Goal: Communication & Community: Answer question/provide support

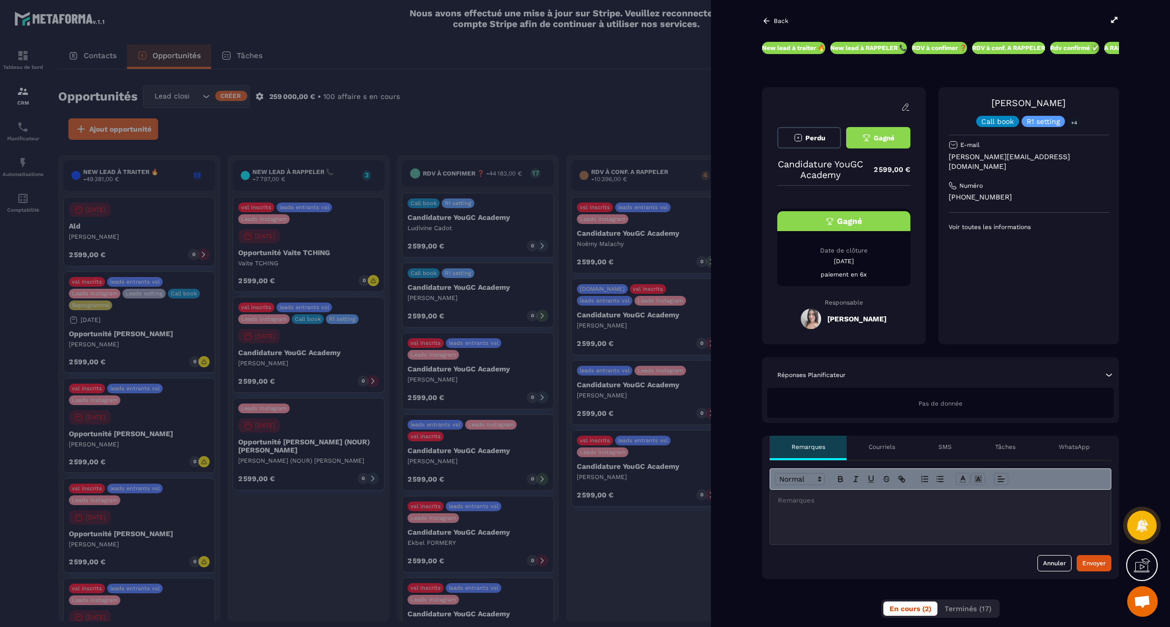
click at [844, 510] on div at bounding box center [940, 517] width 341 height 55
click at [1085, 562] on div "Envoyer" at bounding box center [1093, 563] width 23 height 10
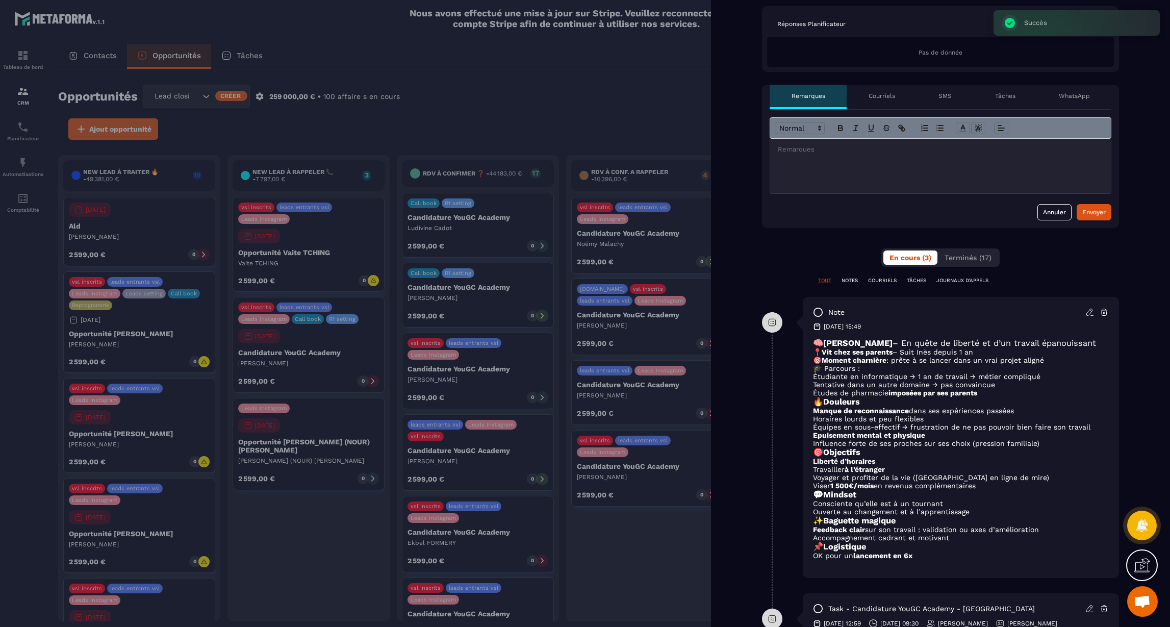
scroll to position [510, 0]
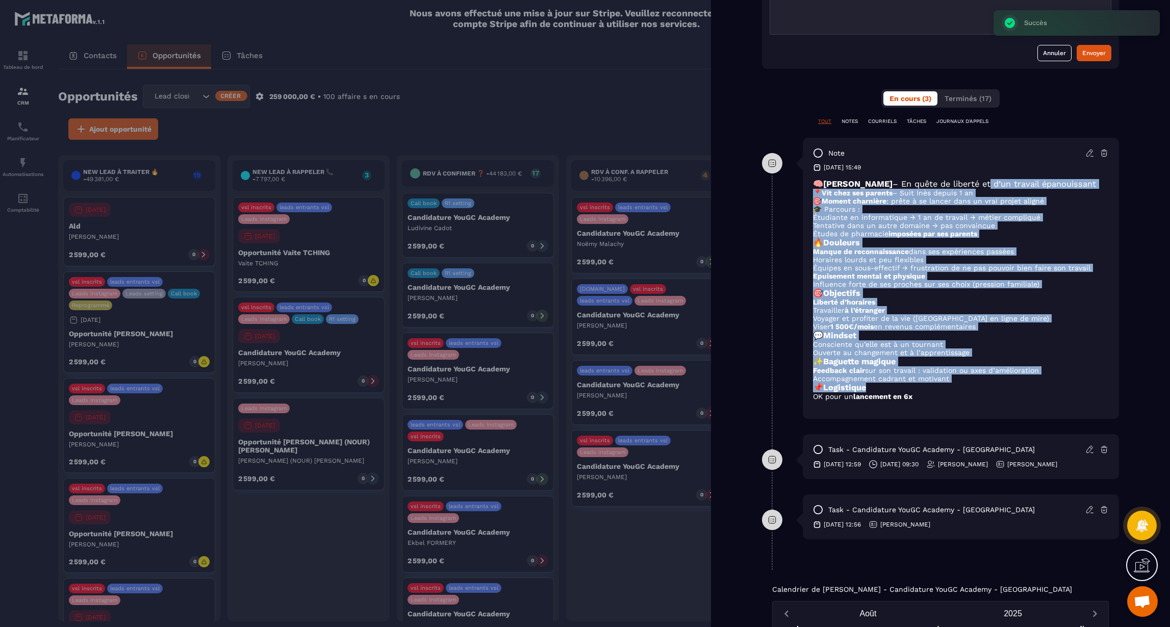
drag, startPoint x: 952, startPoint y: 183, endPoint x: 987, endPoint y: 403, distance: 223.1
click at [987, 403] on div "🧠 [PERSON_NAME] – En quête de liberté et d’un travail épanouissant 📍 Vit chez s…" at bounding box center [961, 294] width 296 height 230
click at [987, 392] on h3 "📌 Logistique" at bounding box center [961, 388] width 296 height 10
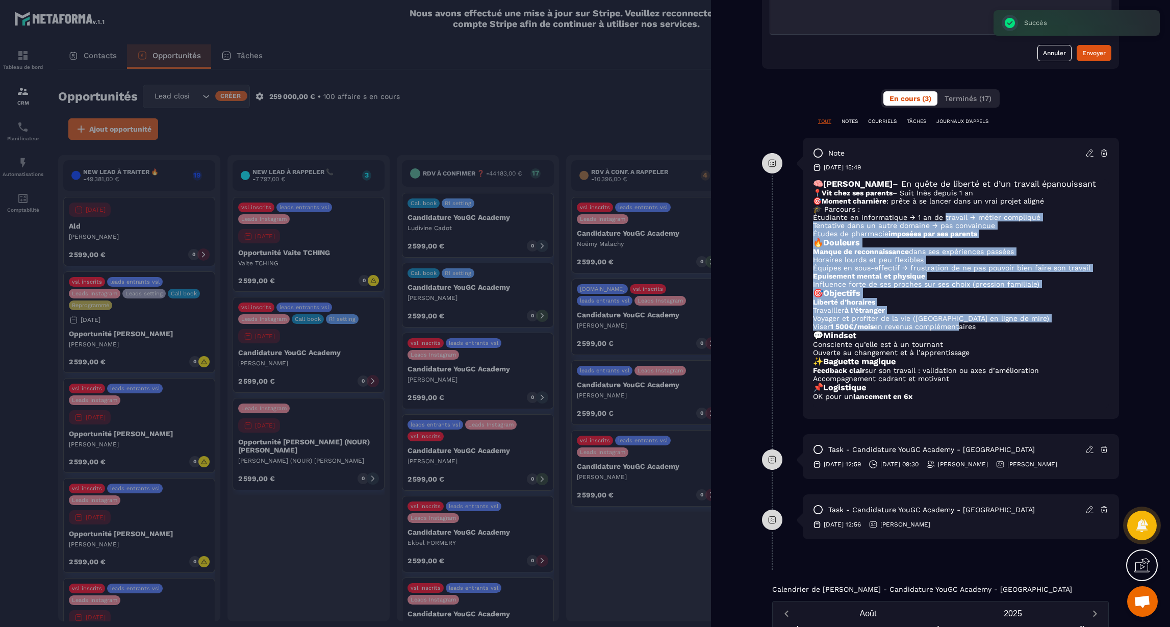
drag, startPoint x: 943, startPoint y: 226, endPoint x: 960, endPoint y: 342, distance: 117.0
click at [960, 342] on div "🧠 [PERSON_NAME] – En quête de liberté et d’un travail épanouissant 📍 Vit chez s…" at bounding box center [961, 294] width 296 height 230
click at [960, 340] on h3 "💬 Mindset" at bounding box center [961, 336] width 296 height 10
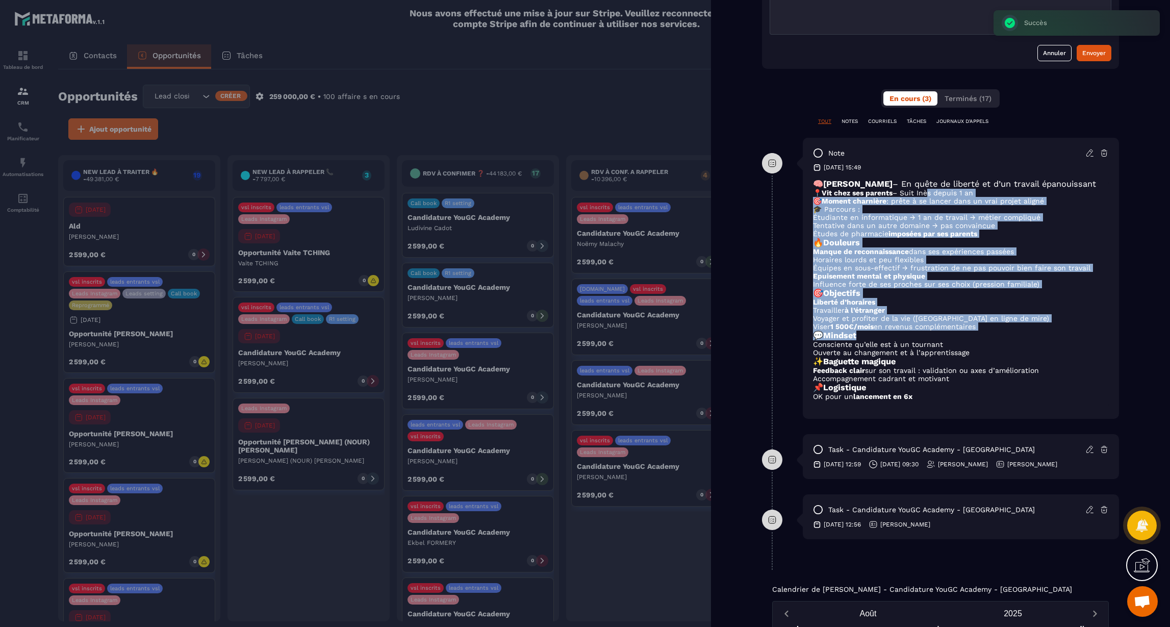
drag, startPoint x: 932, startPoint y: 214, endPoint x: 953, endPoint y: 351, distance: 138.9
click at [953, 351] on div "🧠 [PERSON_NAME] – En quête de liberté et d’un travail épanouissant 📍 Vit chez s…" at bounding box center [961, 294] width 296 height 230
click at [953, 348] on li "Consciente qu’elle est à un tournant" at bounding box center [961, 344] width 296 height 8
drag, startPoint x: 926, startPoint y: 193, endPoint x: 951, endPoint y: 342, distance: 150.5
click at [951, 342] on div "🧠 [PERSON_NAME] – En quête de liberté et d’un travail épanouissant 📍 Vit chez s…" at bounding box center [961, 294] width 296 height 230
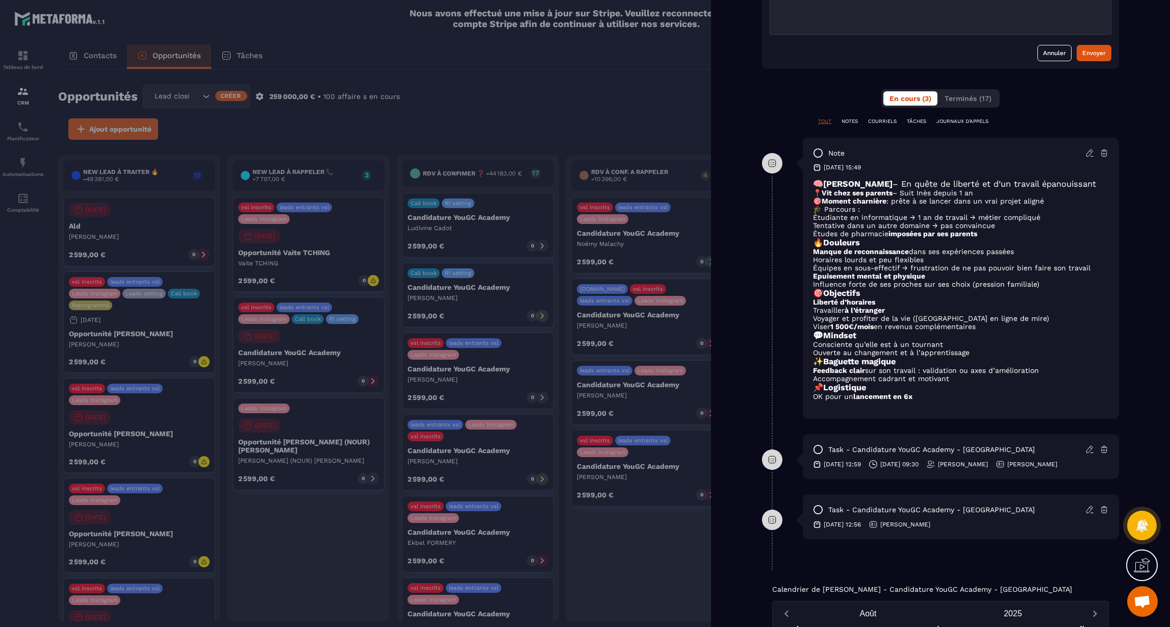
click at [941, 348] on li "Consciente qu’elle est à un tournant" at bounding box center [961, 344] width 296 height 8
click at [819, 454] on icon at bounding box center [818, 449] width 10 height 10
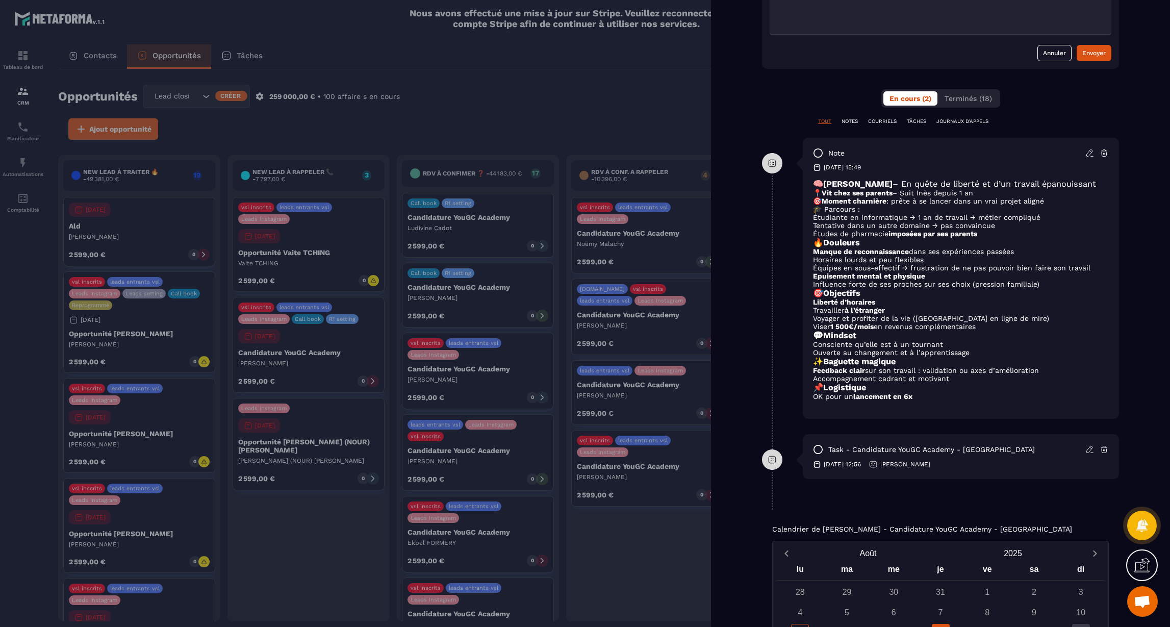
click at [819, 454] on icon at bounding box center [818, 449] width 10 height 10
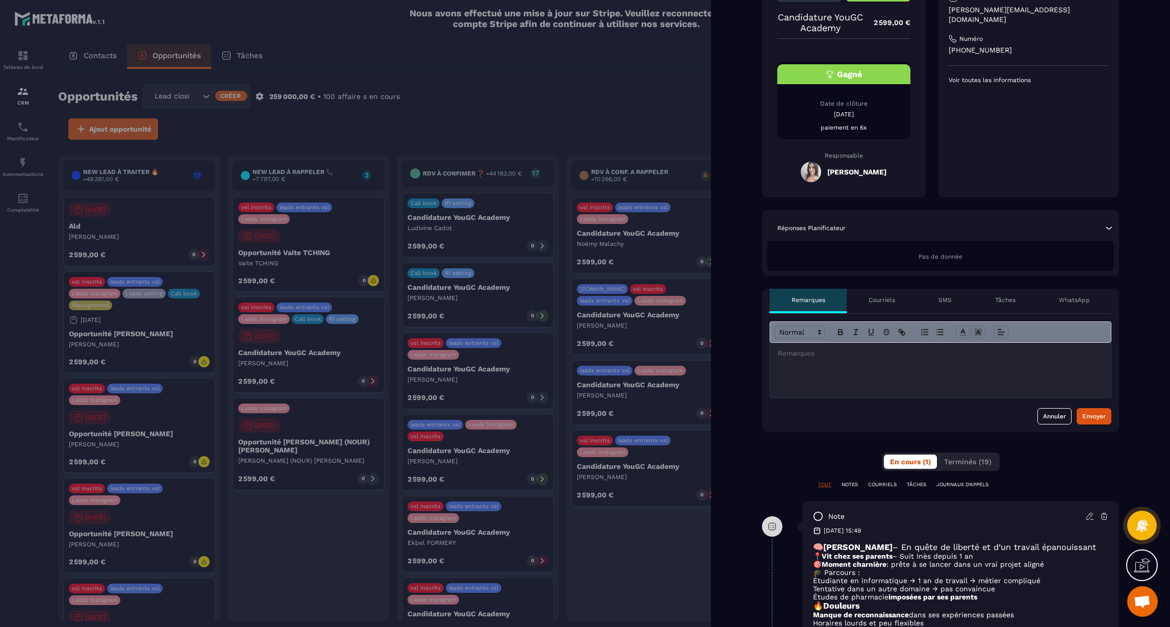
scroll to position [0, 0]
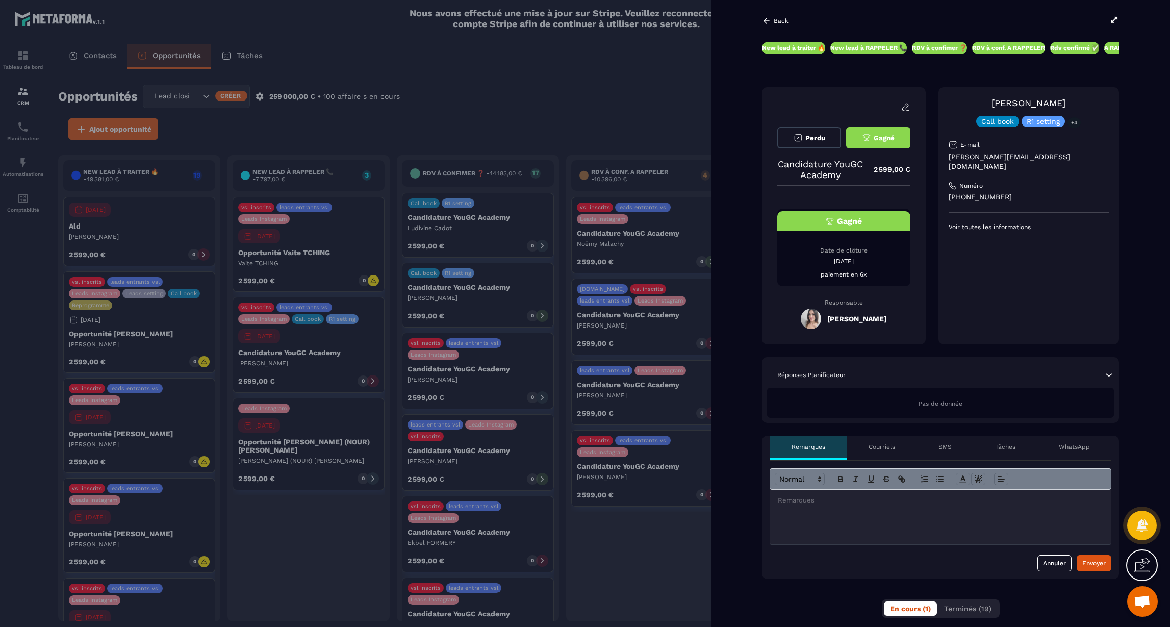
click at [766, 20] on icon at bounding box center [766, 20] width 9 height 9
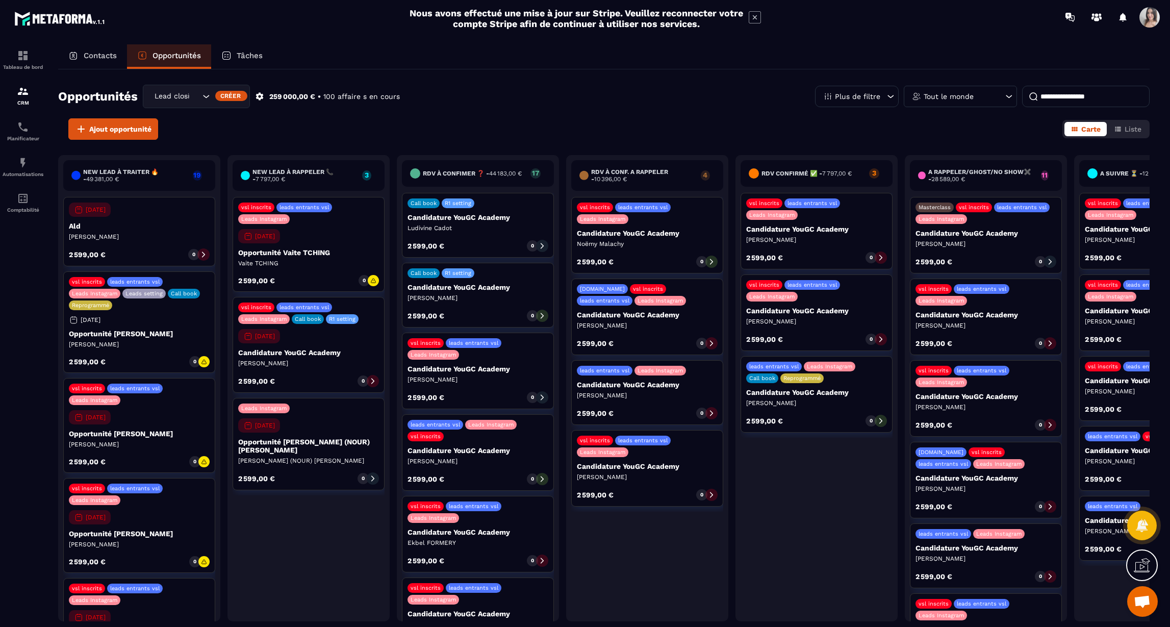
click at [442, 290] on p "Candidature YouGC Academy" at bounding box center [478, 287] width 141 height 8
